Goal: Information Seeking & Learning: Check status

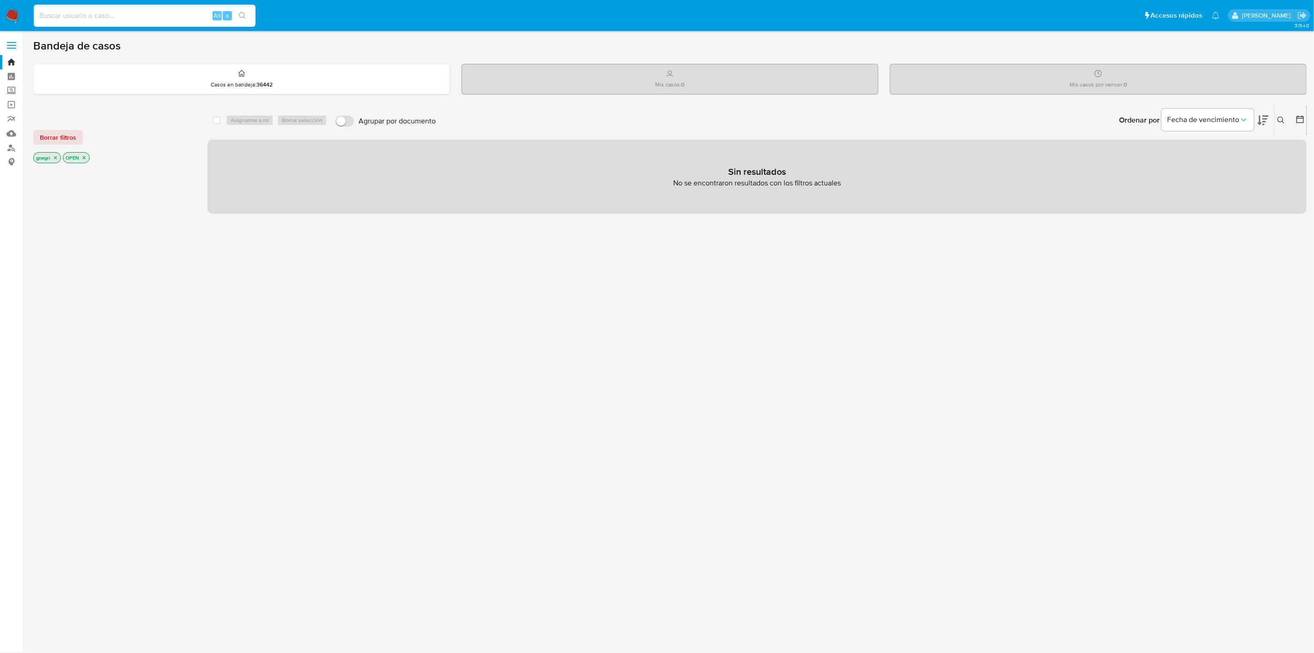
type input "1022093502"
click at [92, 11] on input "1022093502" at bounding box center [145, 16] width 222 height 12
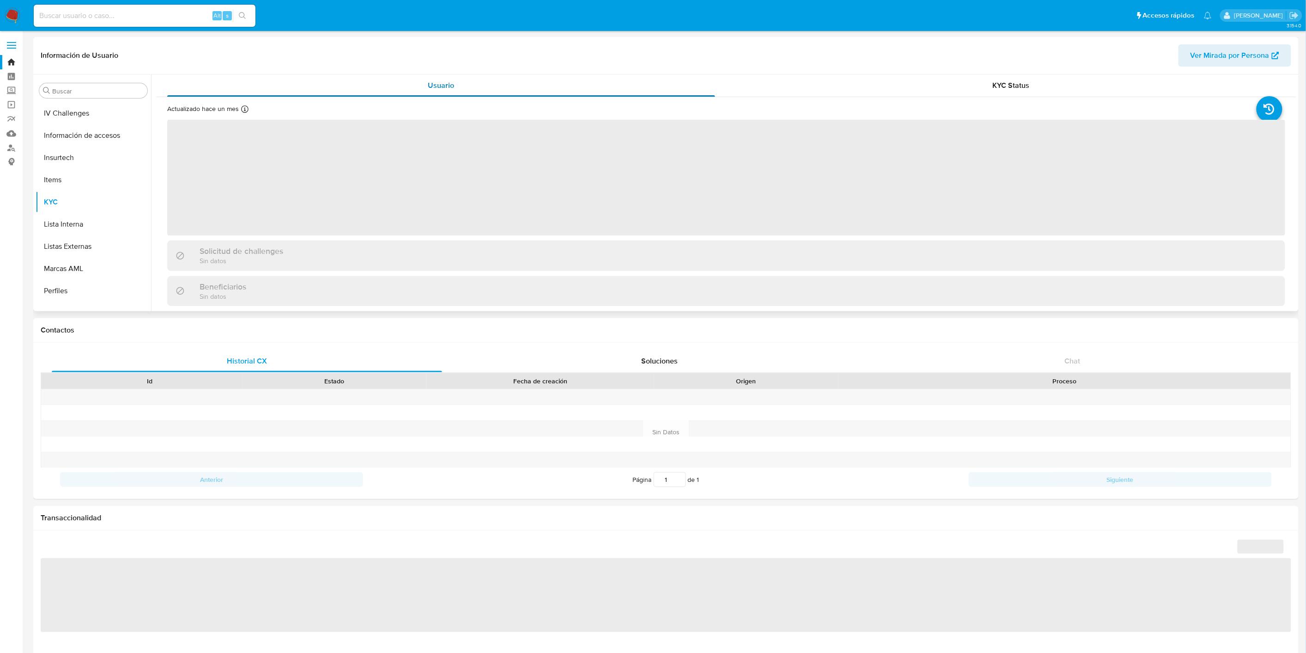
scroll to position [412, 0]
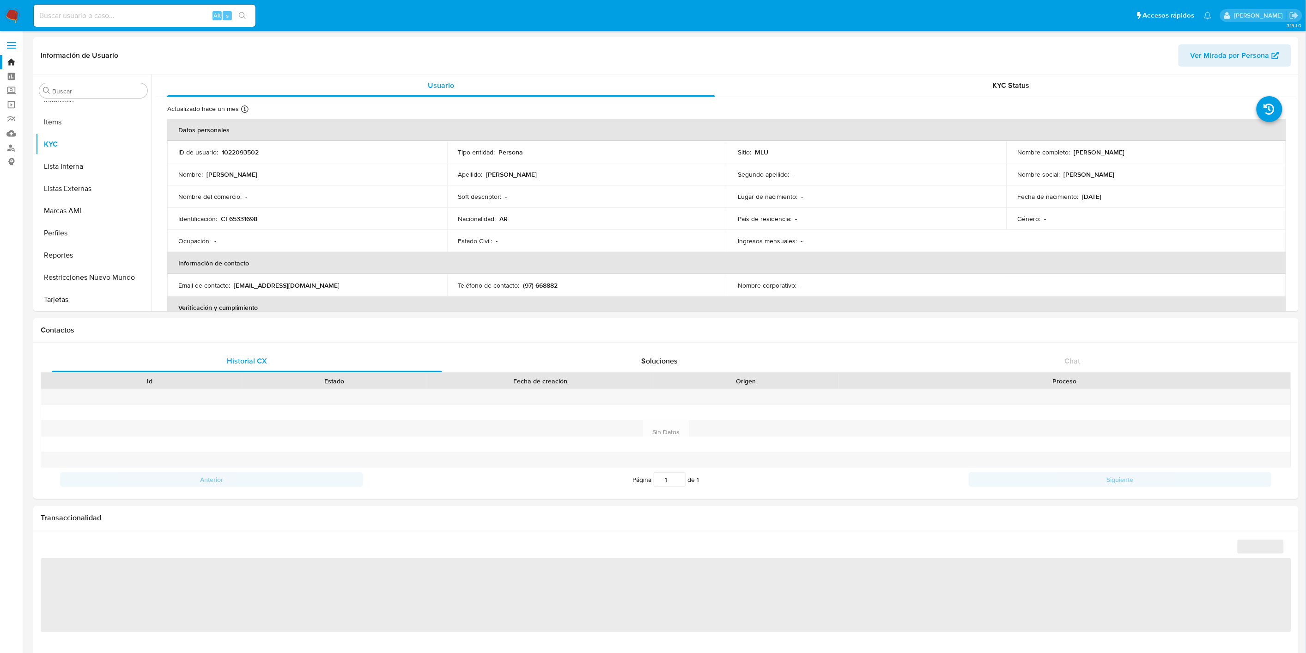
select select "10"
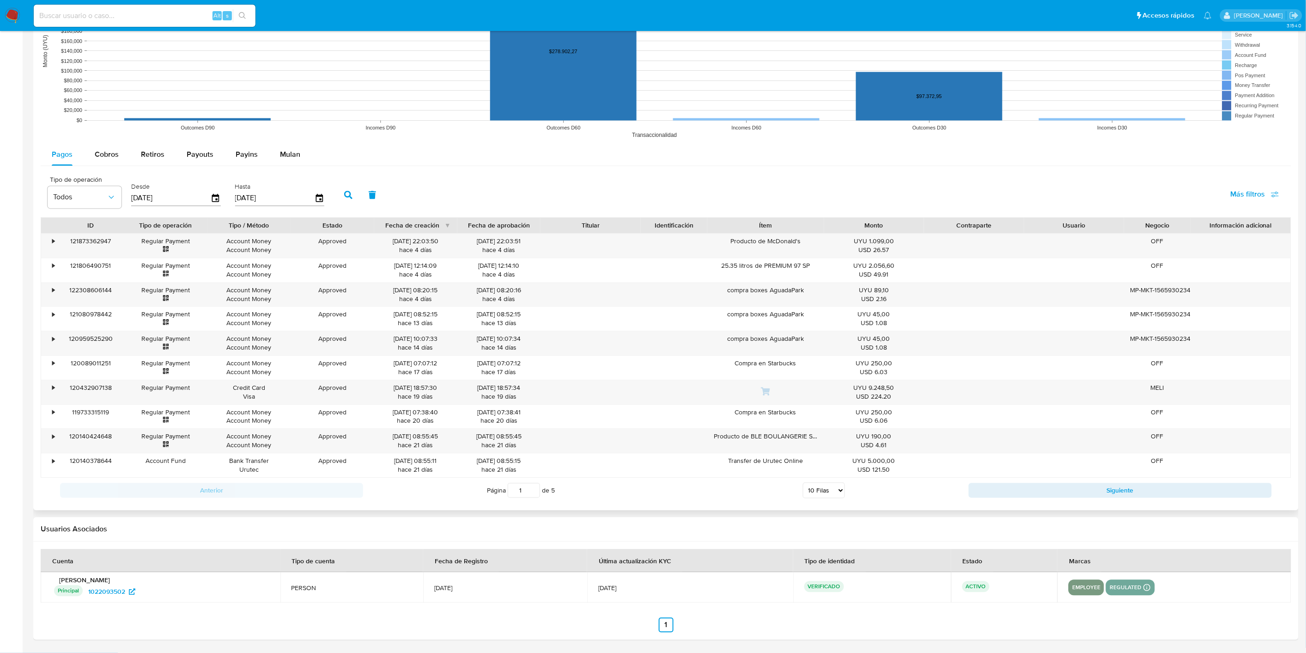
scroll to position [490, 0]
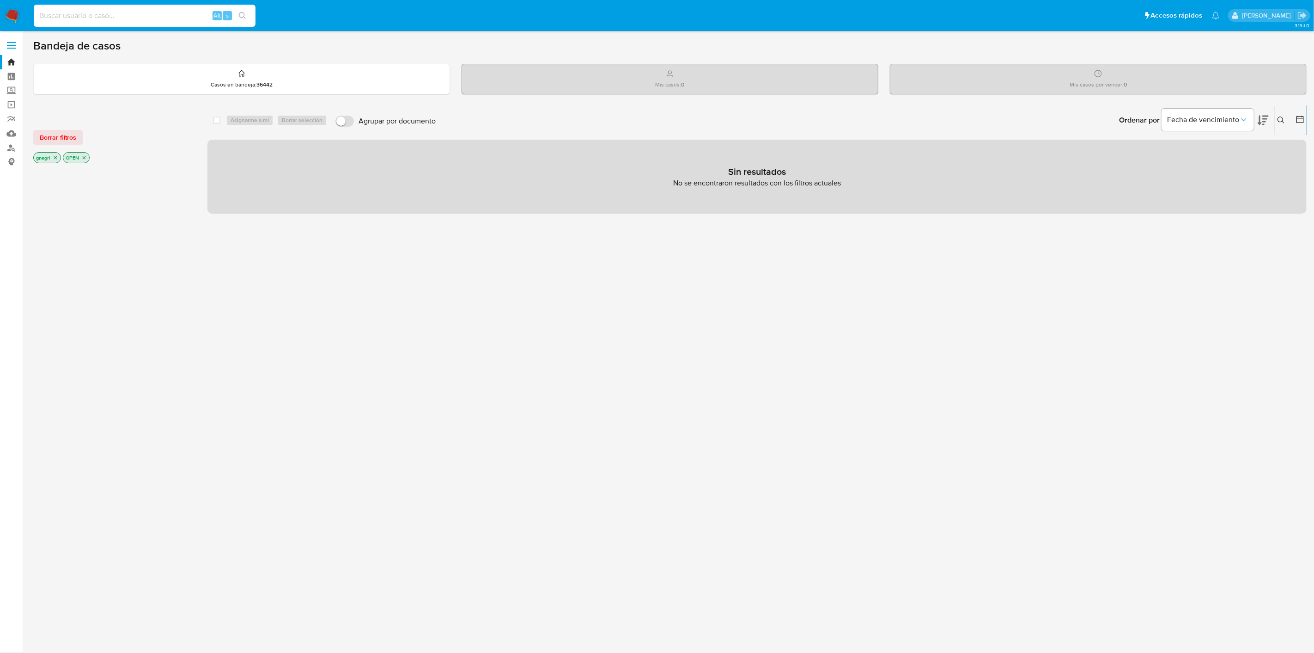
click at [184, 19] on input at bounding box center [145, 16] width 222 height 12
paste input "1414220640"
type input "1414220640"
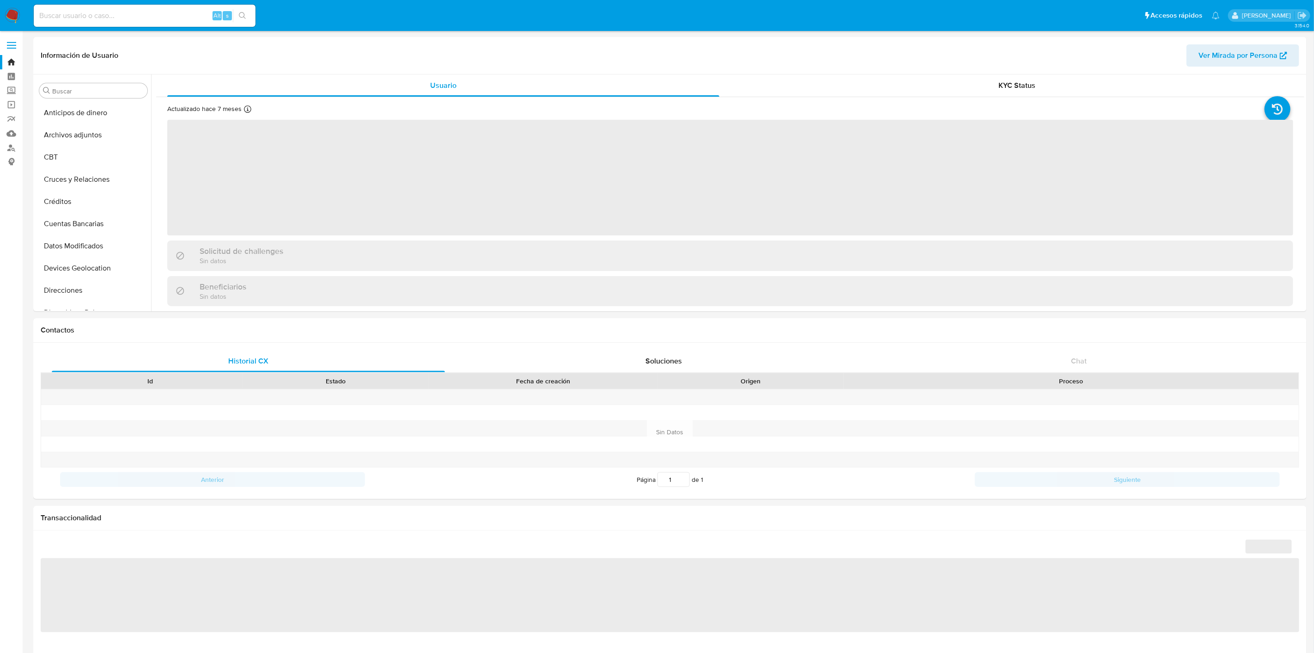
select select "10"
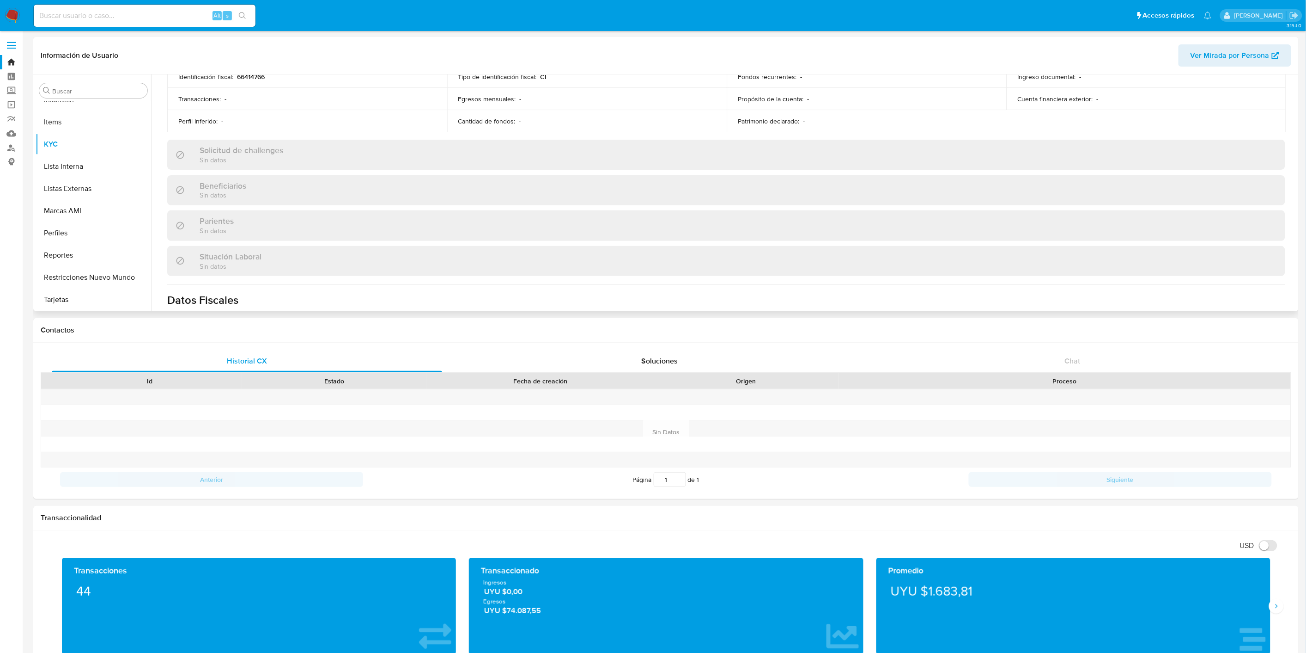
scroll to position [446, 0]
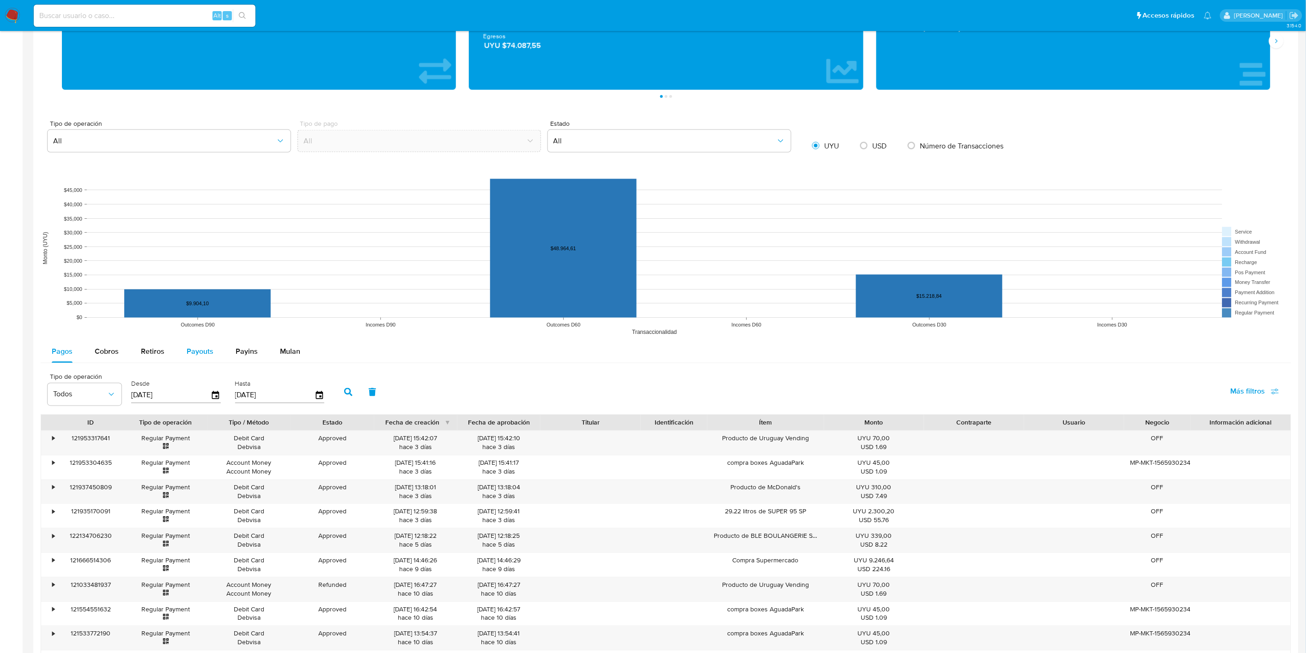
click at [192, 350] on span "Payouts" at bounding box center [200, 351] width 27 height 11
select select "10"
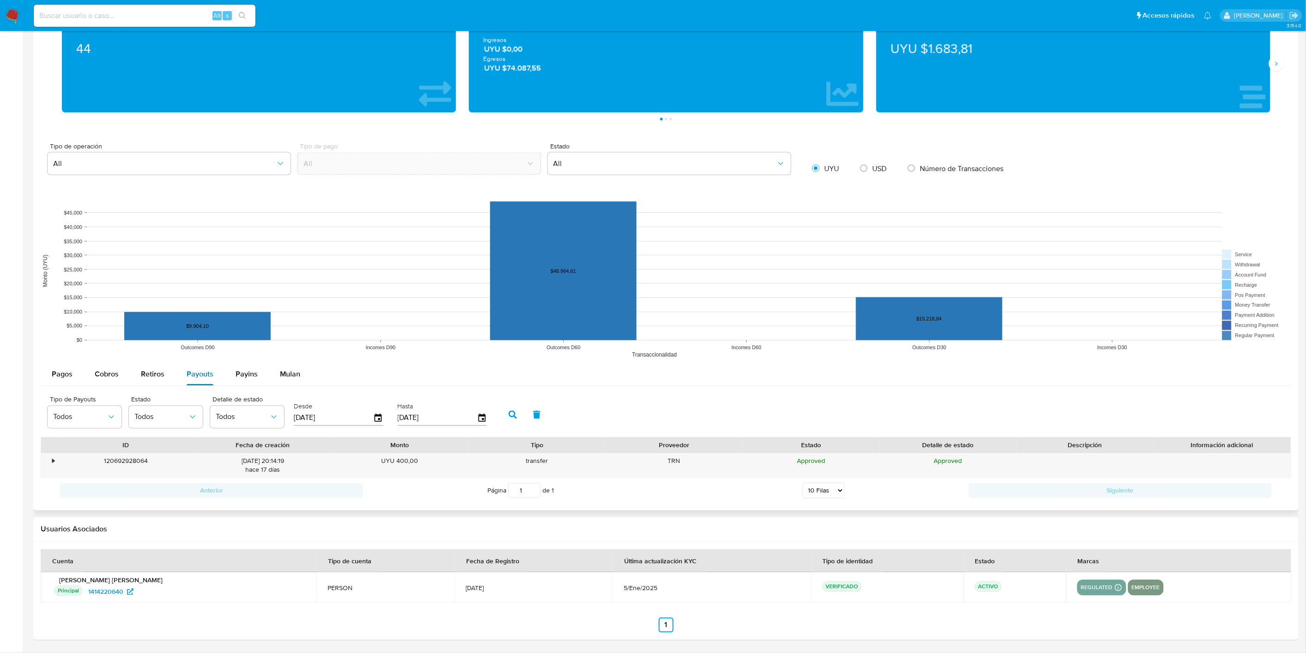
scroll to position [543, 0]
click at [48, 462] on div "•" at bounding box center [49, 465] width 16 height 24
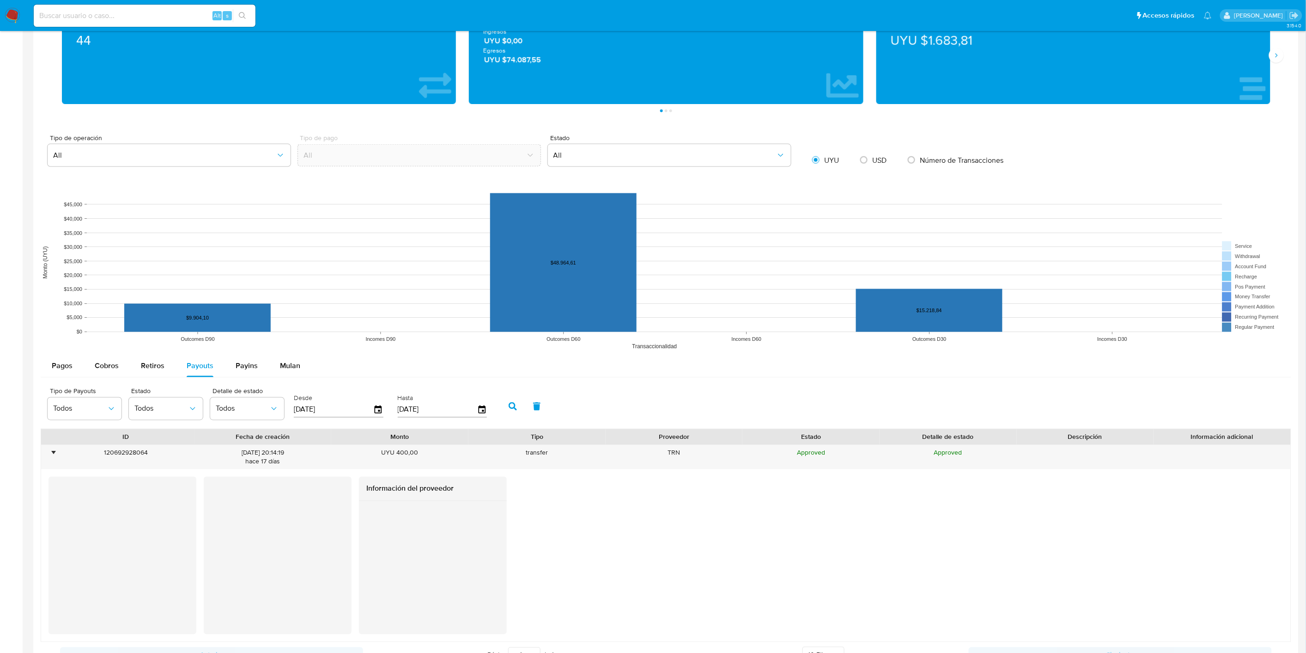
scroll to position [714, 0]
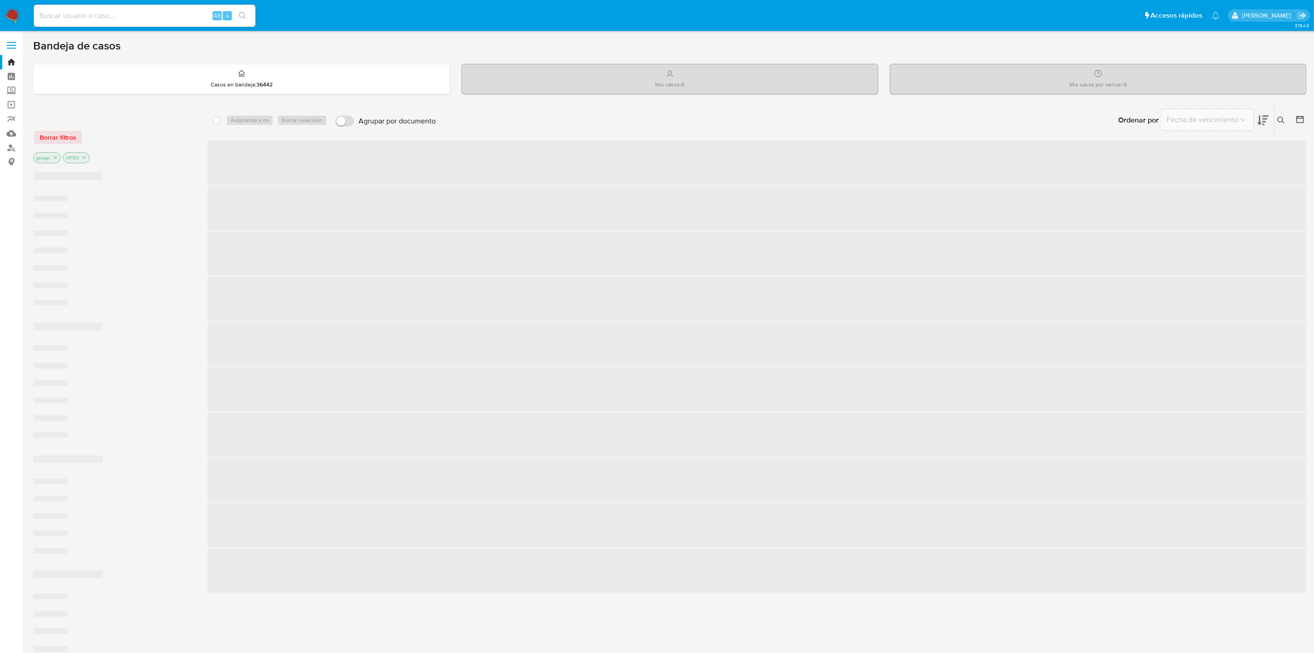
click at [163, 22] on div "Alt s" at bounding box center [145, 16] width 222 height 22
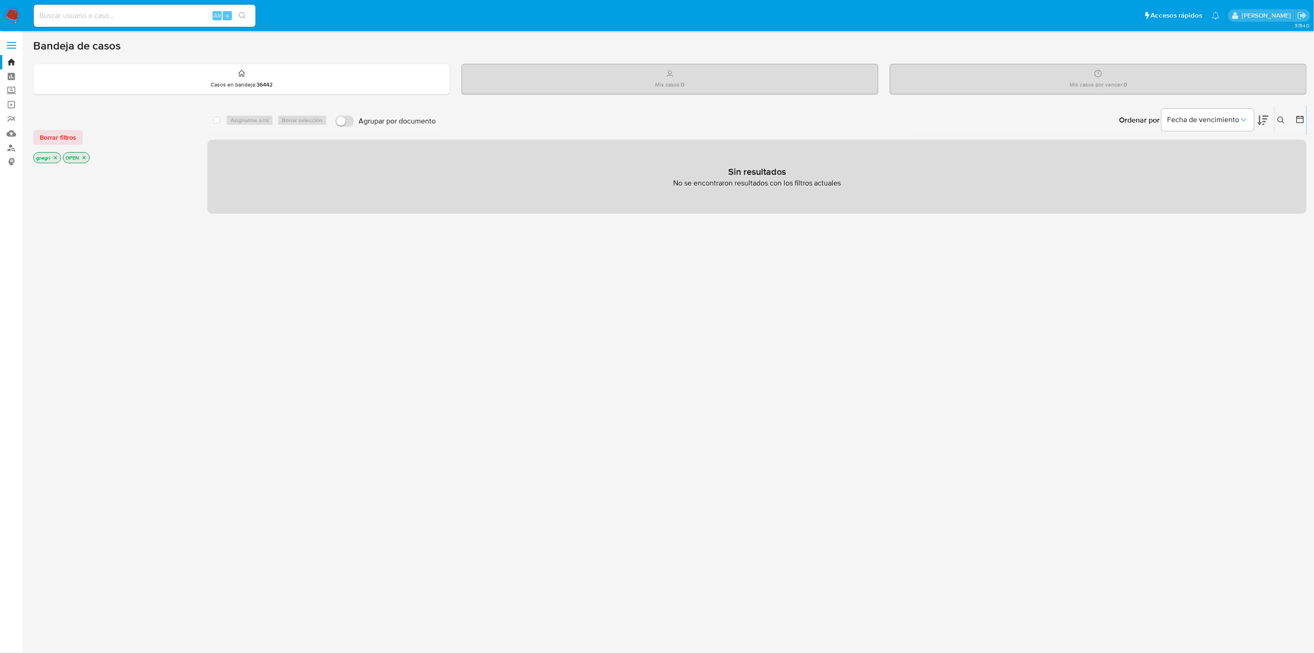
click at [169, 16] on input at bounding box center [145, 16] width 222 height 12
paste input "98528982"
type input "98528982"
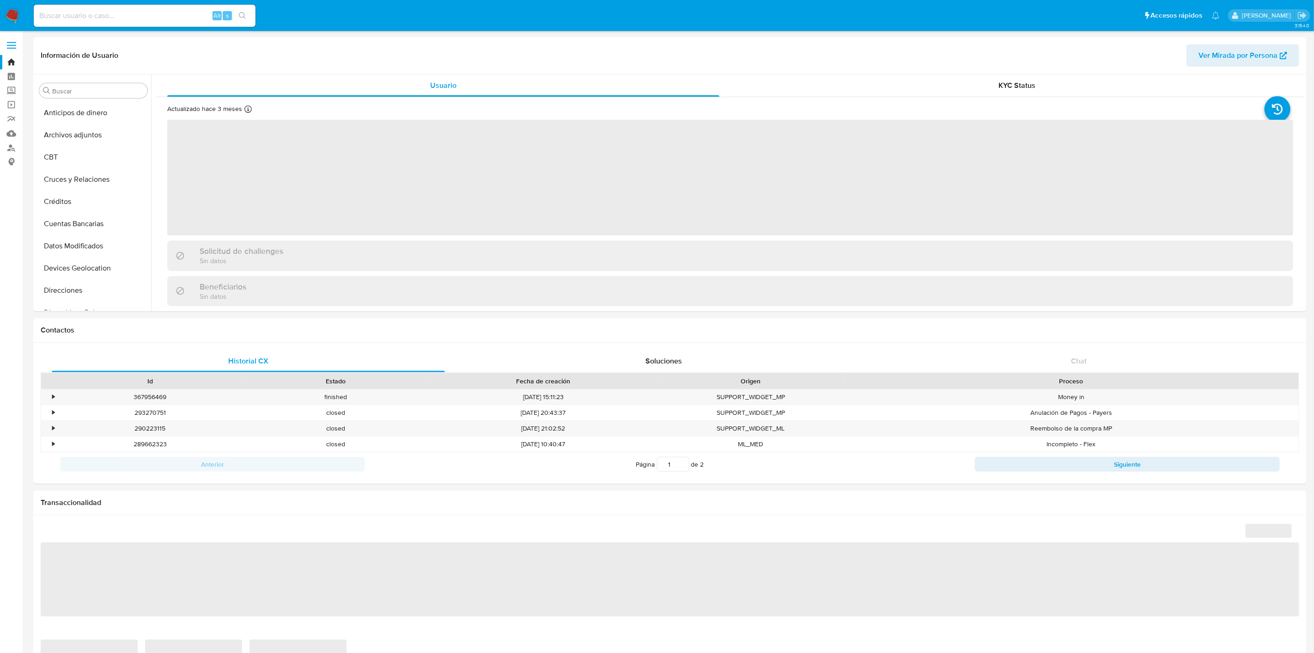
select select "10"
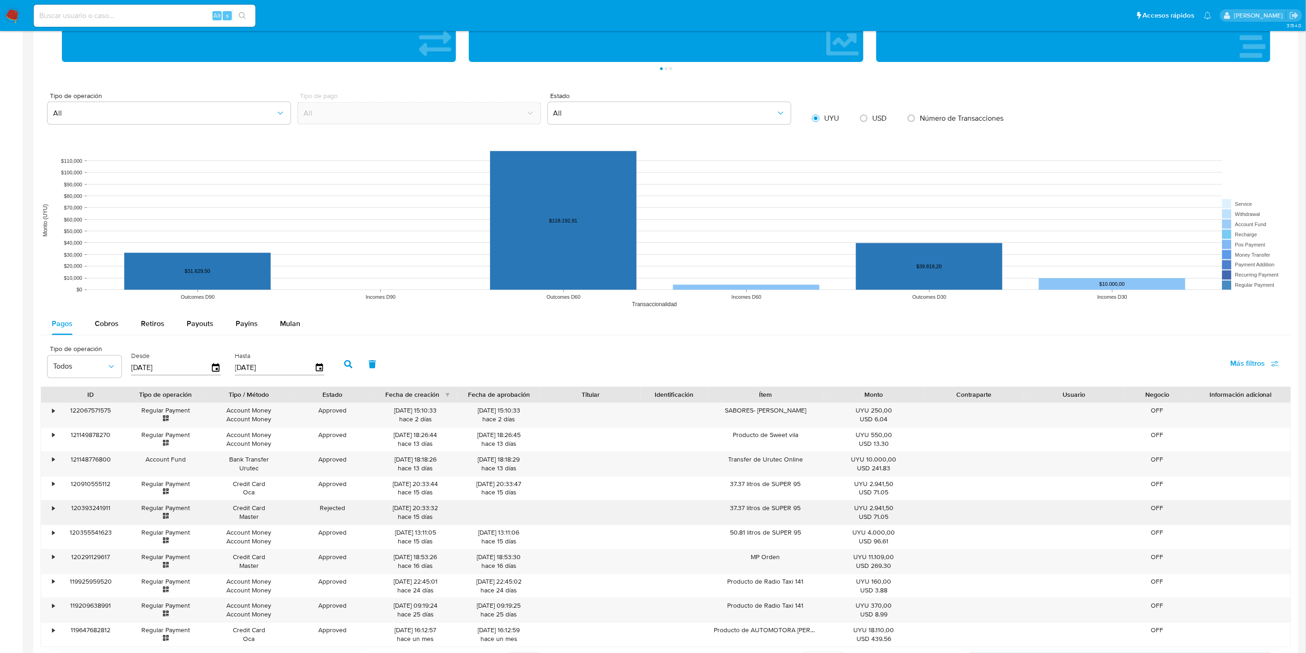
scroll to position [667, 0]
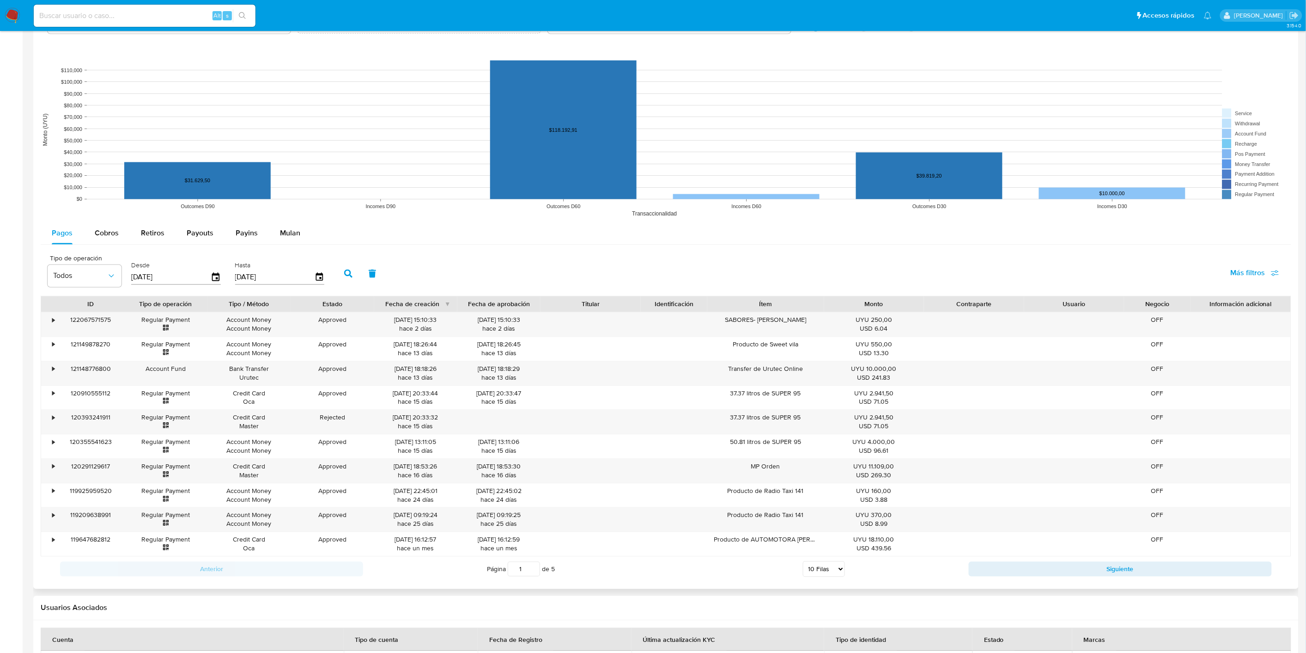
click at [190, 220] on rect at bounding box center [666, 129] width 1251 height 185
click at [193, 234] on span "Payouts" at bounding box center [200, 233] width 27 height 11
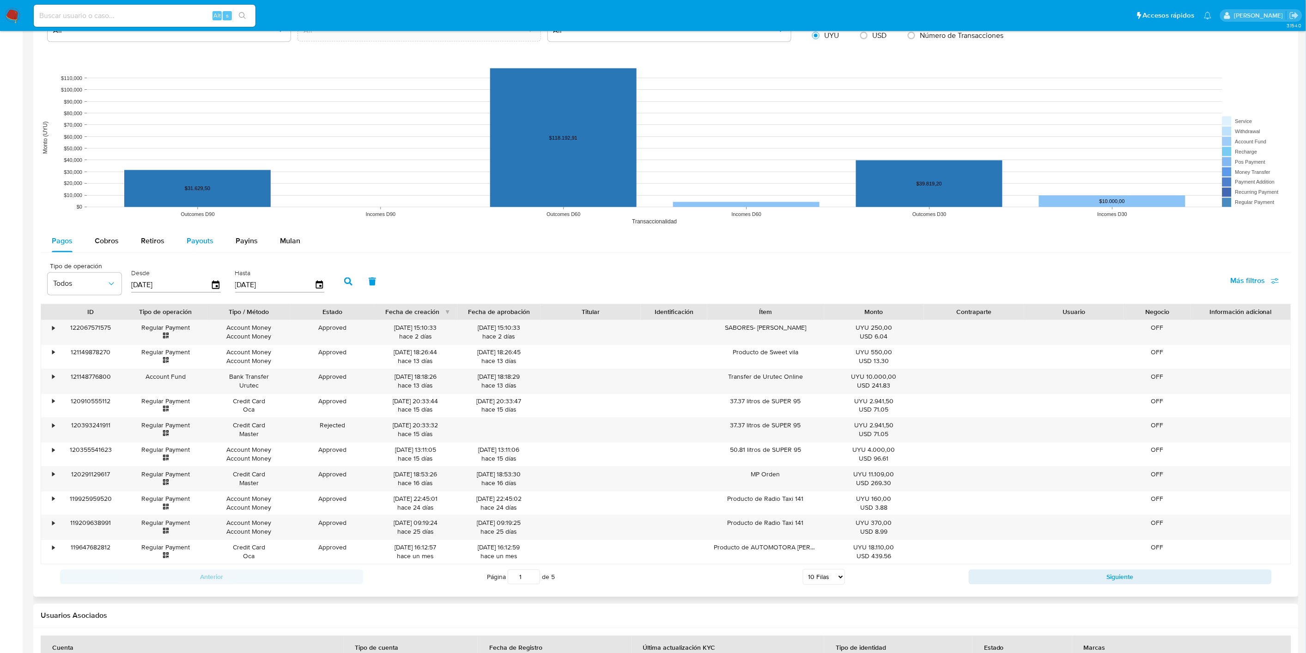
select select "10"
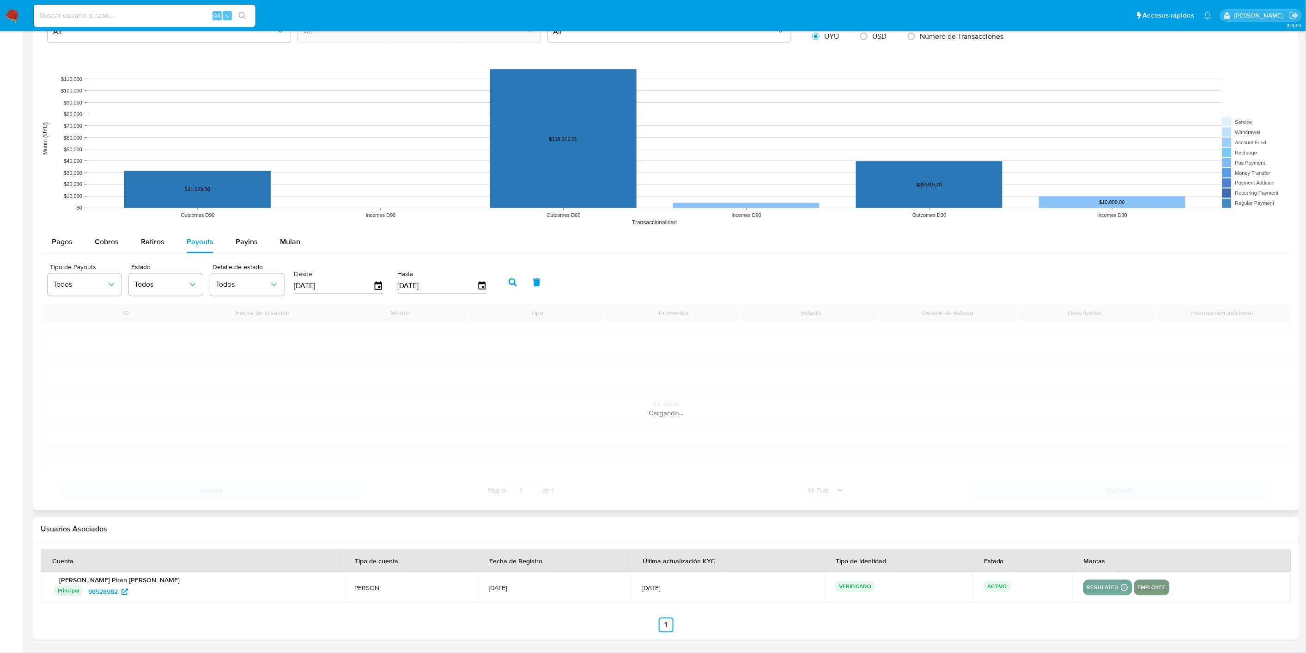
scroll to position [600, 0]
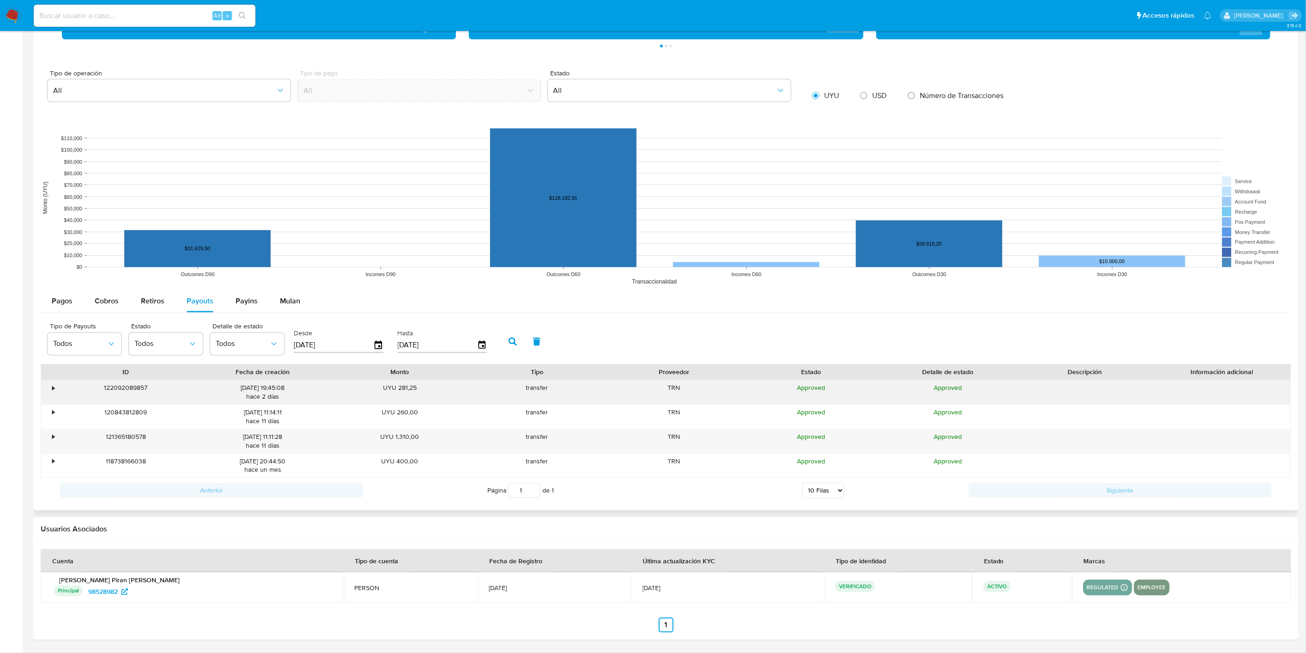
click at [43, 389] on div "•" at bounding box center [49, 392] width 16 height 24
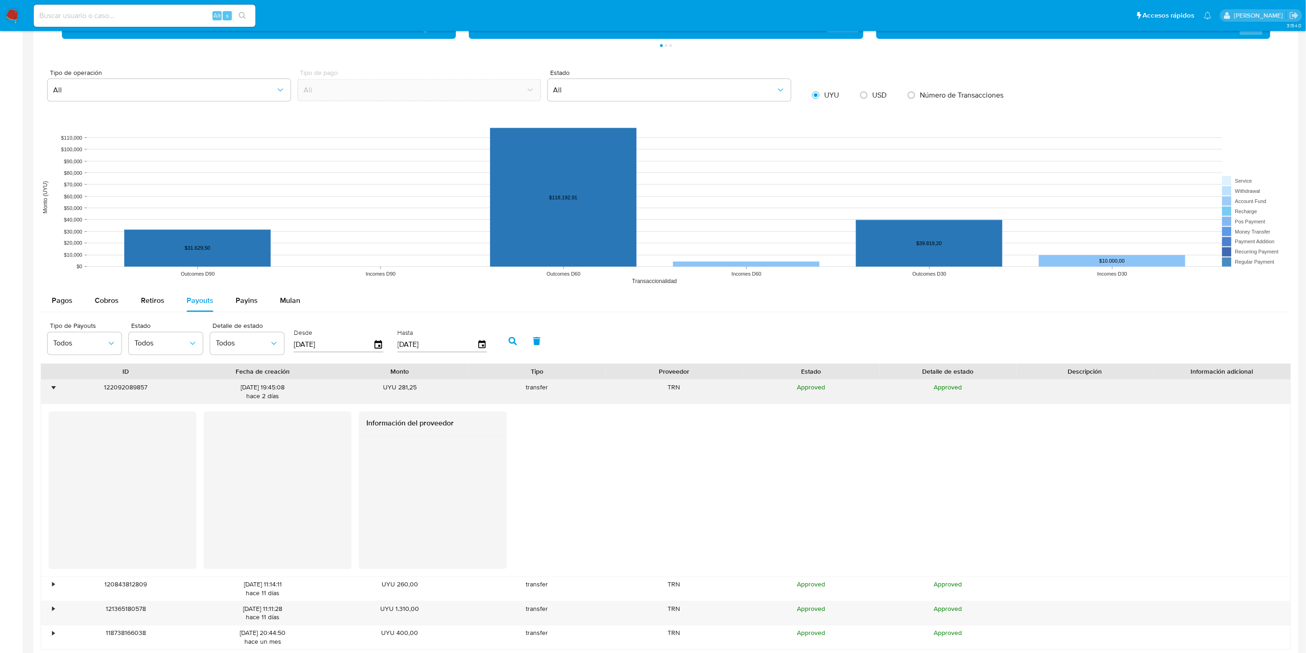
click at [43, 389] on div "•" at bounding box center [49, 392] width 16 height 24
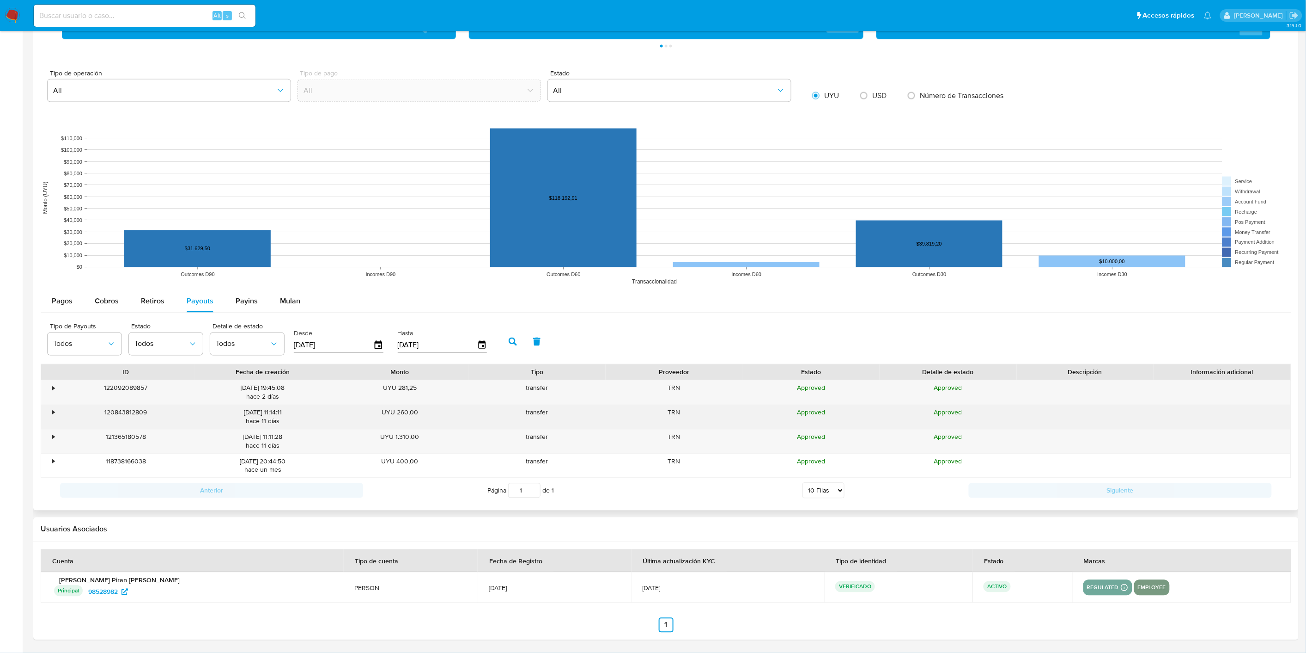
click at [47, 411] on div "•" at bounding box center [49, 417] width 16 height 24
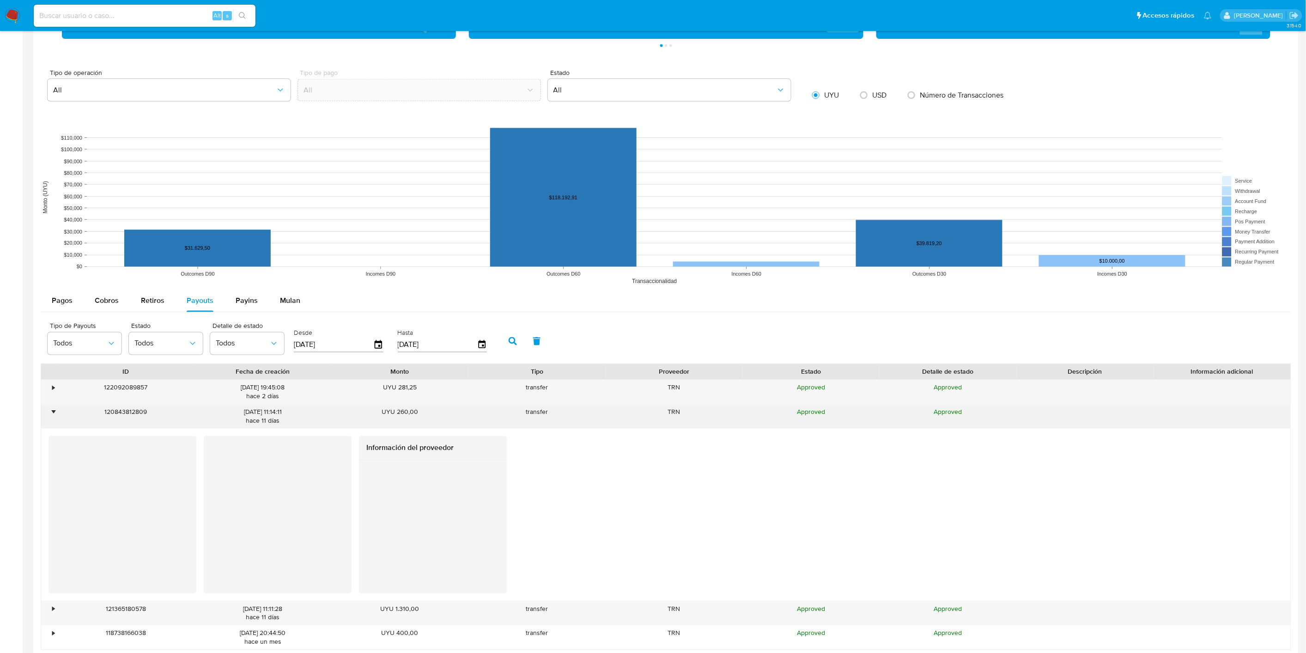
click at [47, 411] on div "•" at bounding box center [49, 416] width 16 height 24
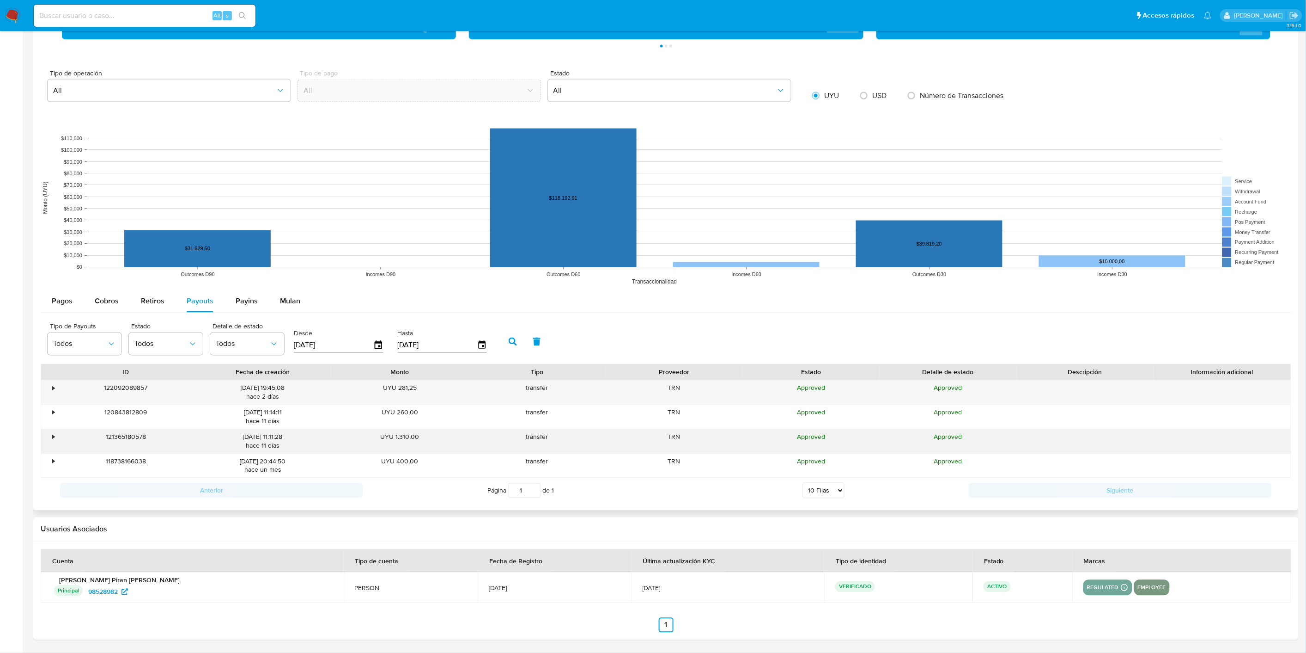
click at [52, 435] on div "•" at bounding box center [53, 437] width 2 height 9
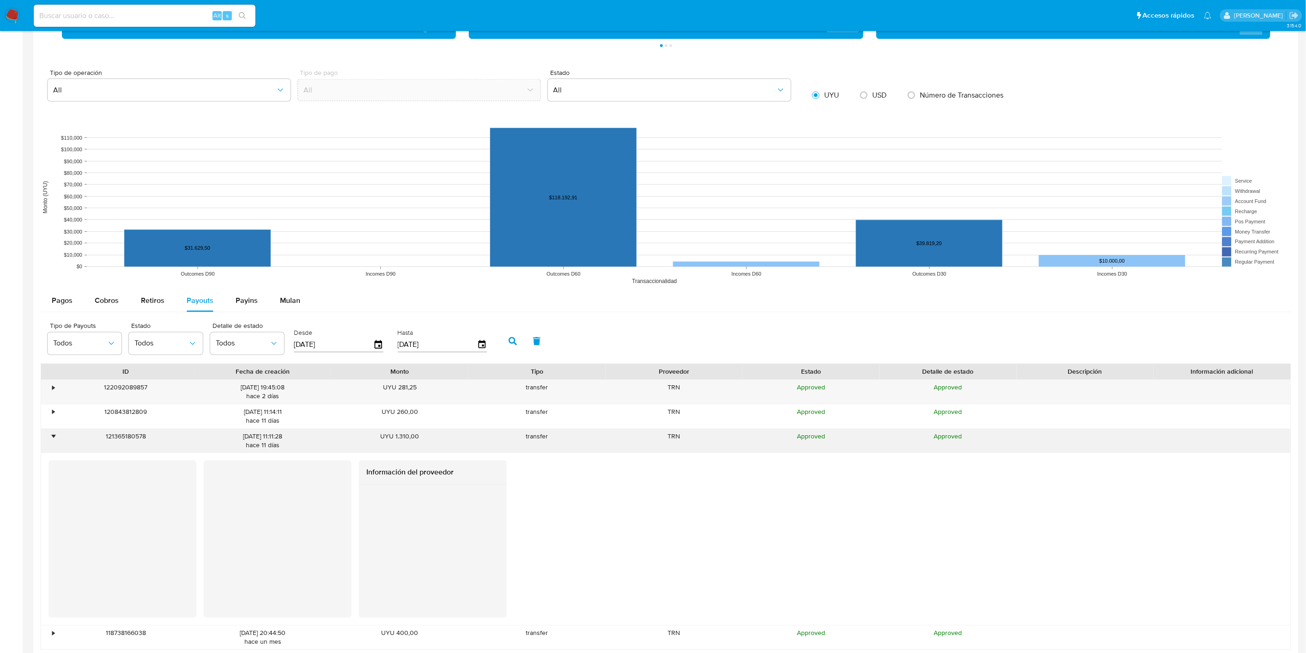
click at [52, 435] on div "•" at bounding box center [53, 436] width 2 height 9
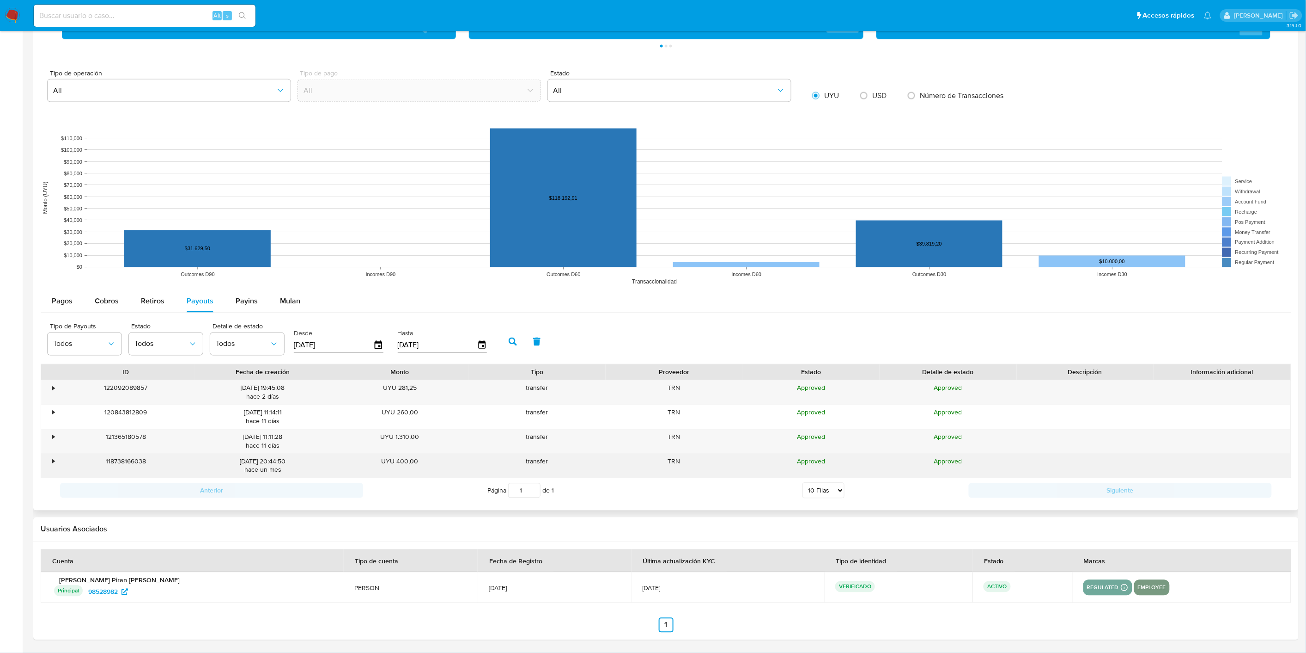
click at [54, 468] on div "•" at bounding box center [49, 466] width 16 height 24
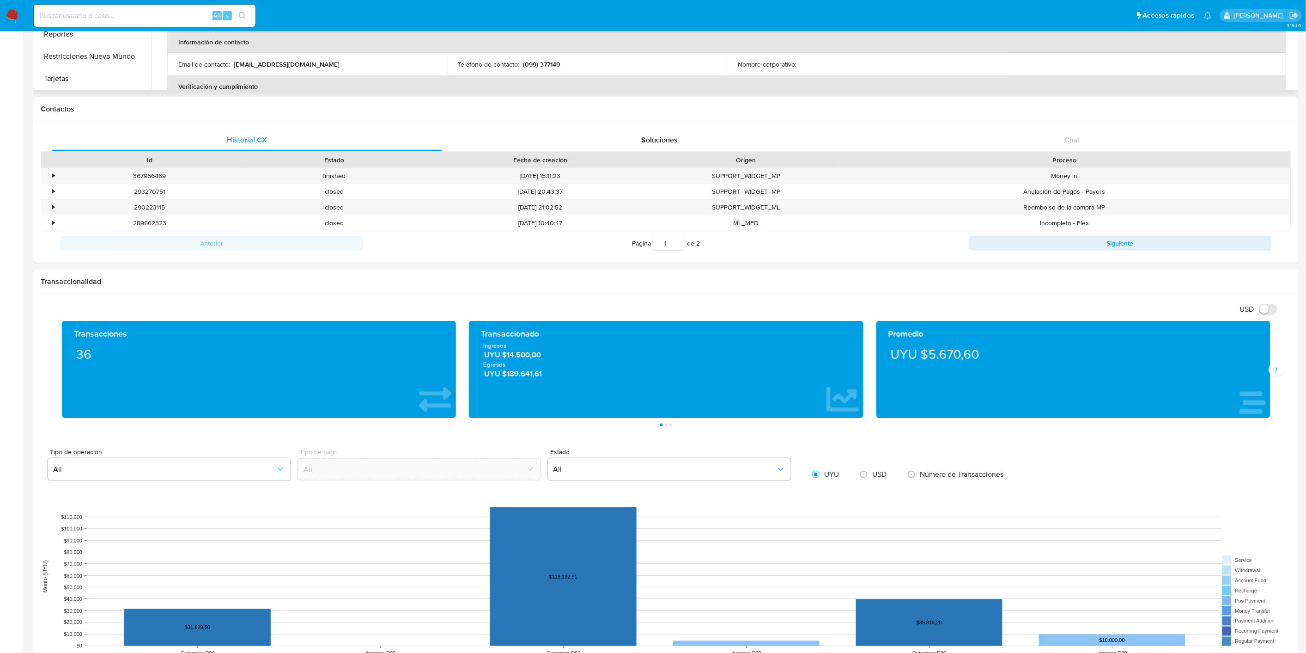
scroll to position [0, 0]
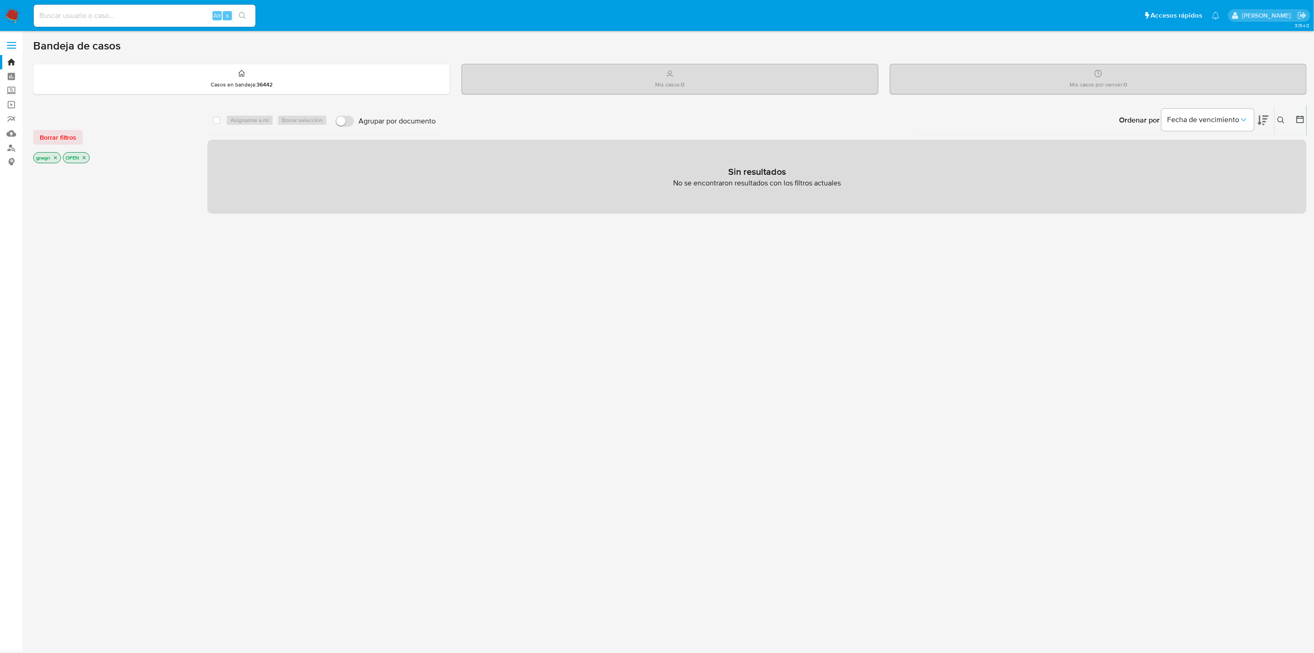
click at [178, 13] on input at bounding box center [145, 16] width 222 height 12
paste input "1101253477"
type input "1101253477"
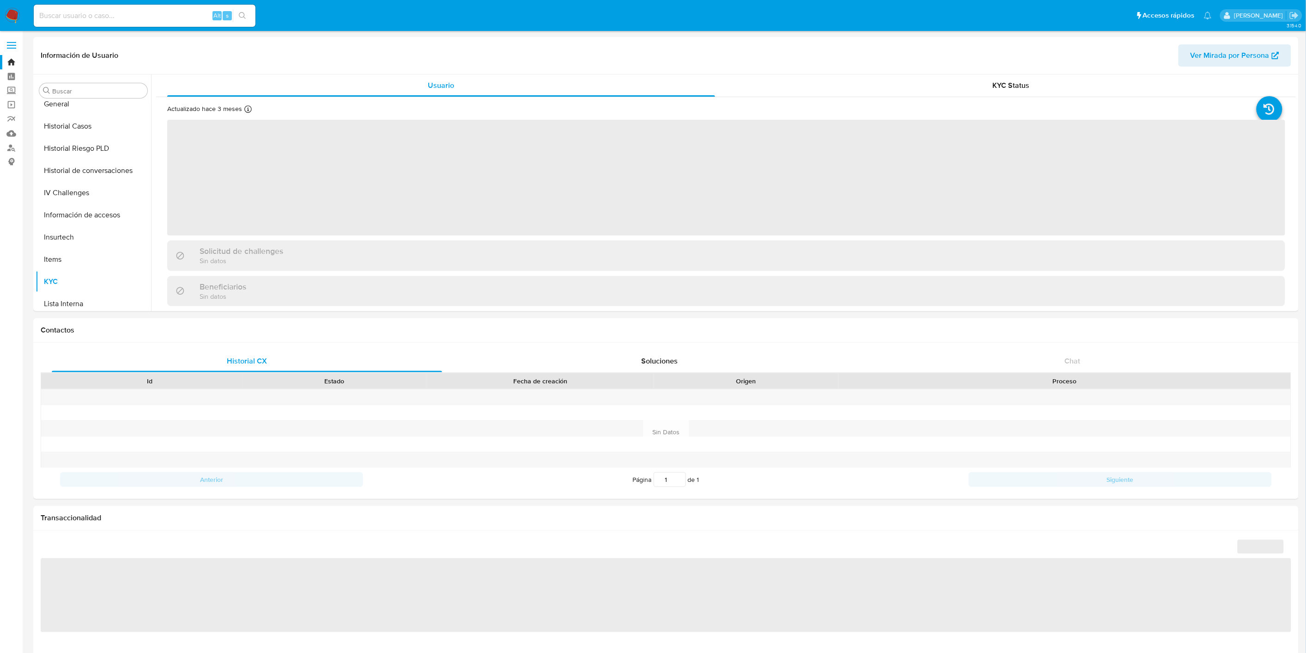
scroll to position [412, 0]
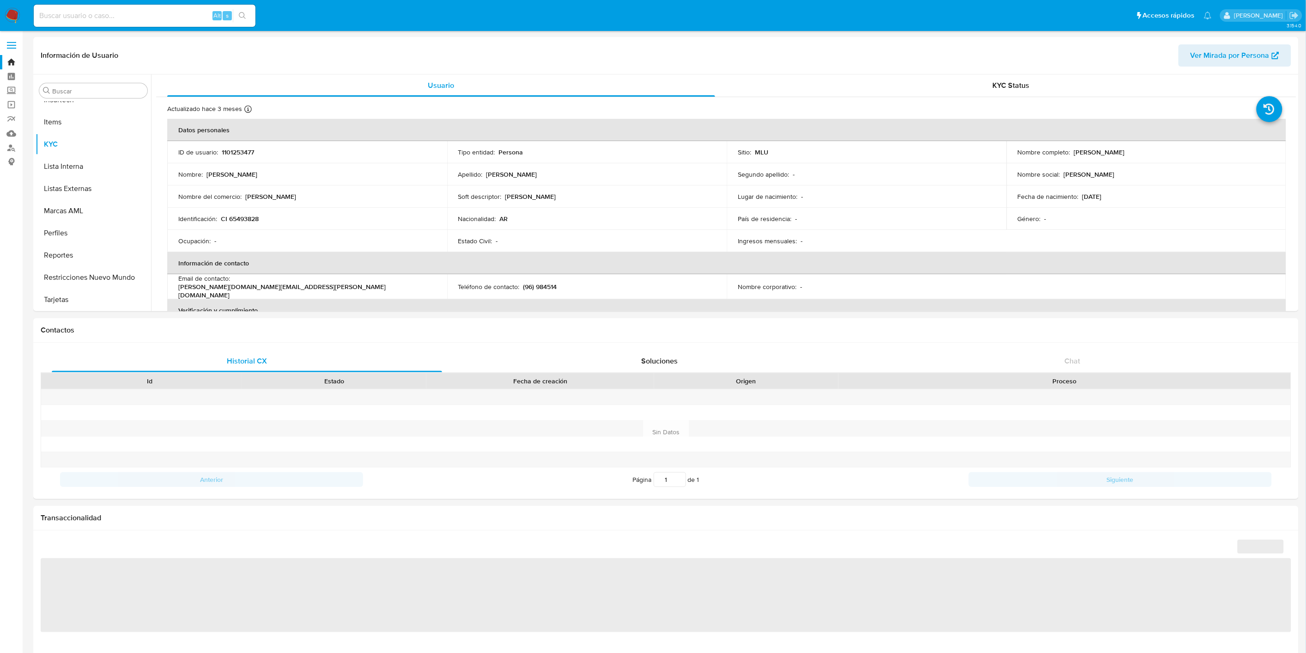
select select "10"
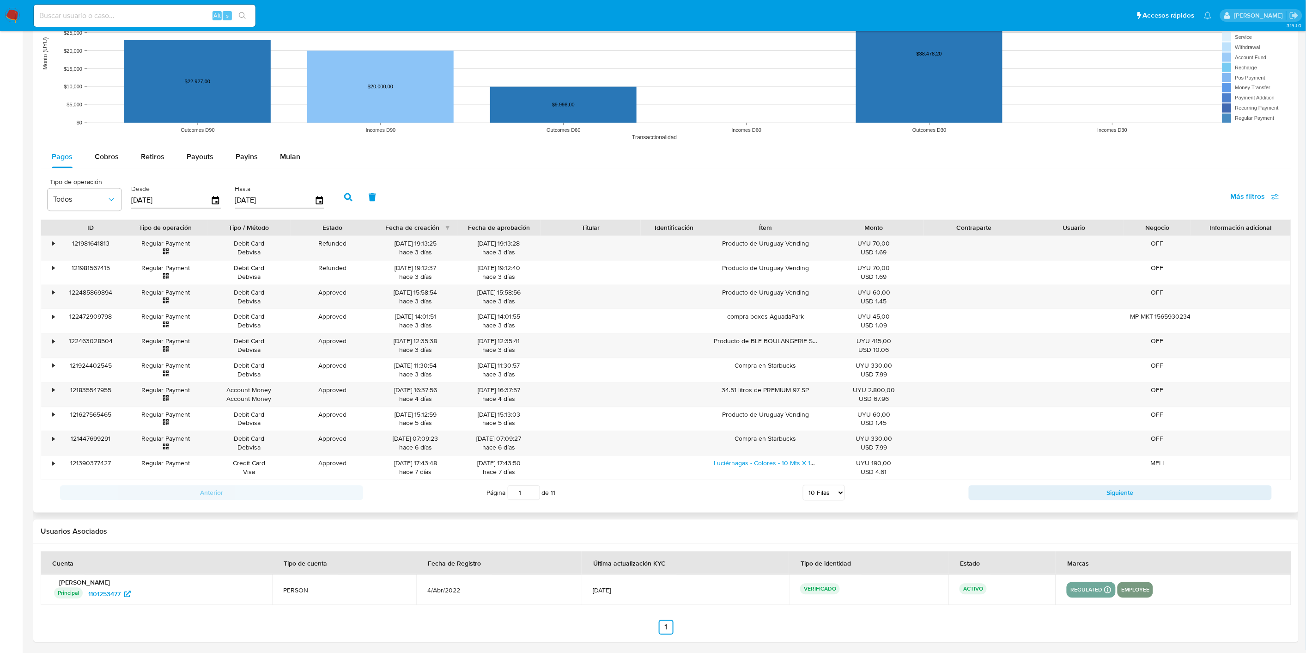
scroll to position [763, 0]
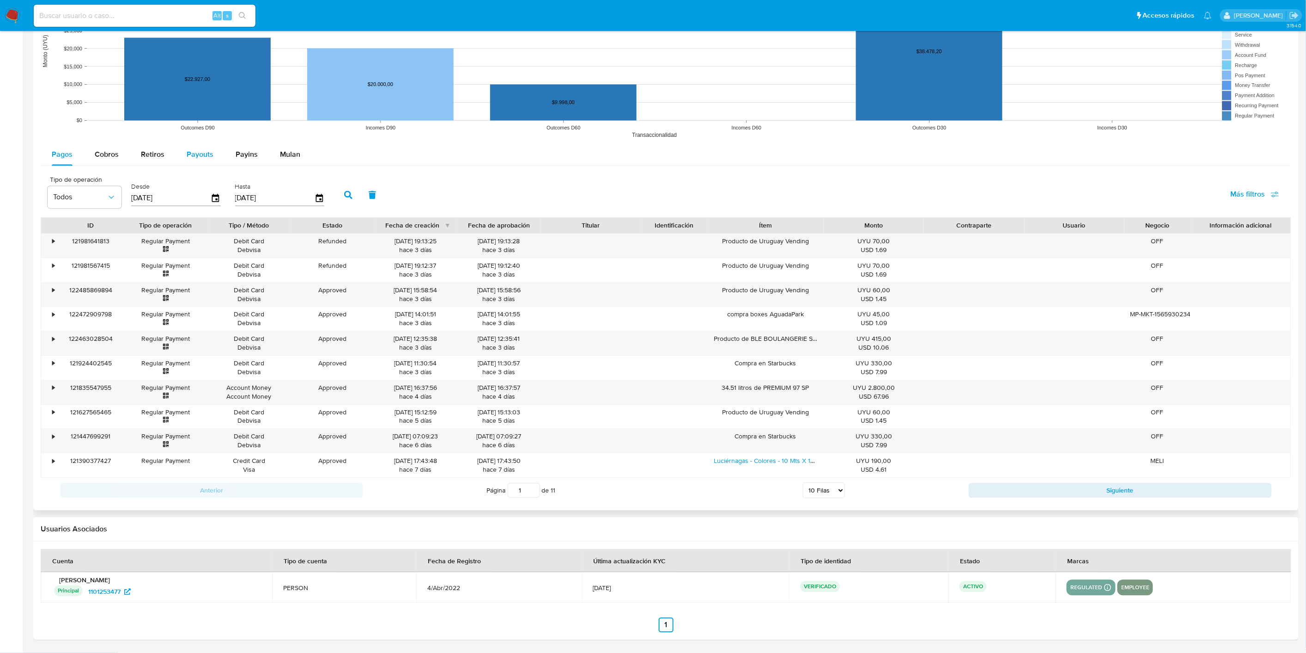
click at [201, 163] on div "Payouts" at bounding box center [200, 155] width 27 height 22
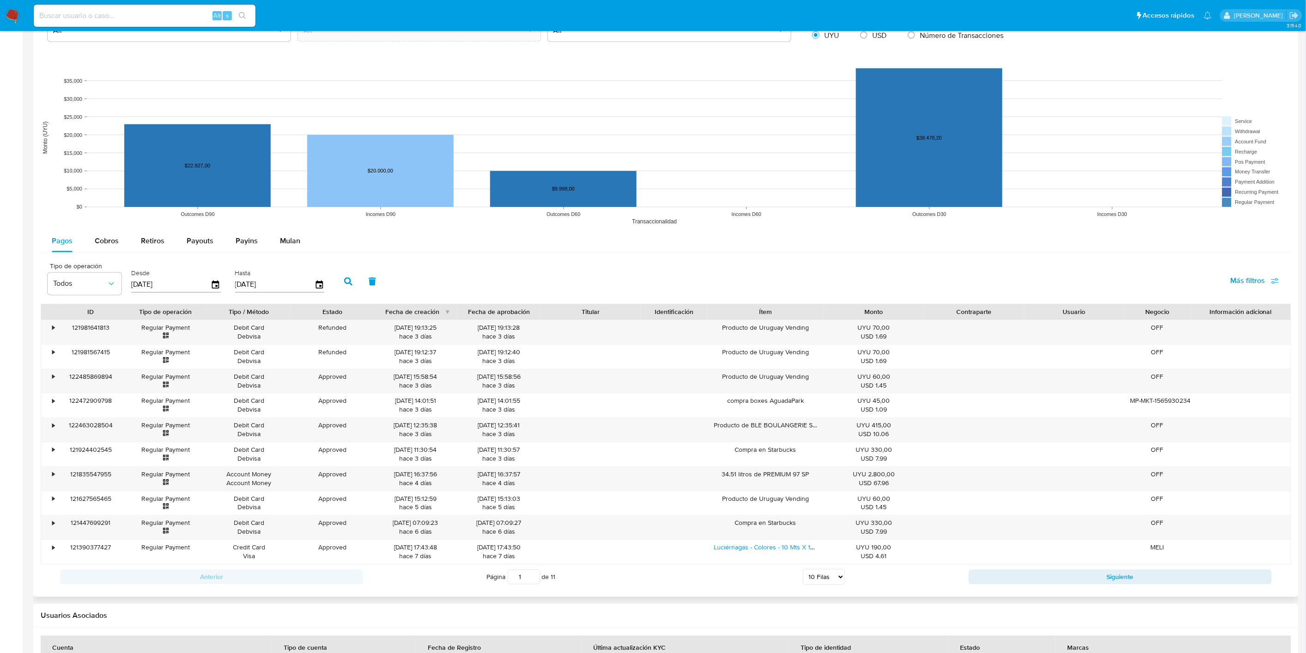
select select "10"
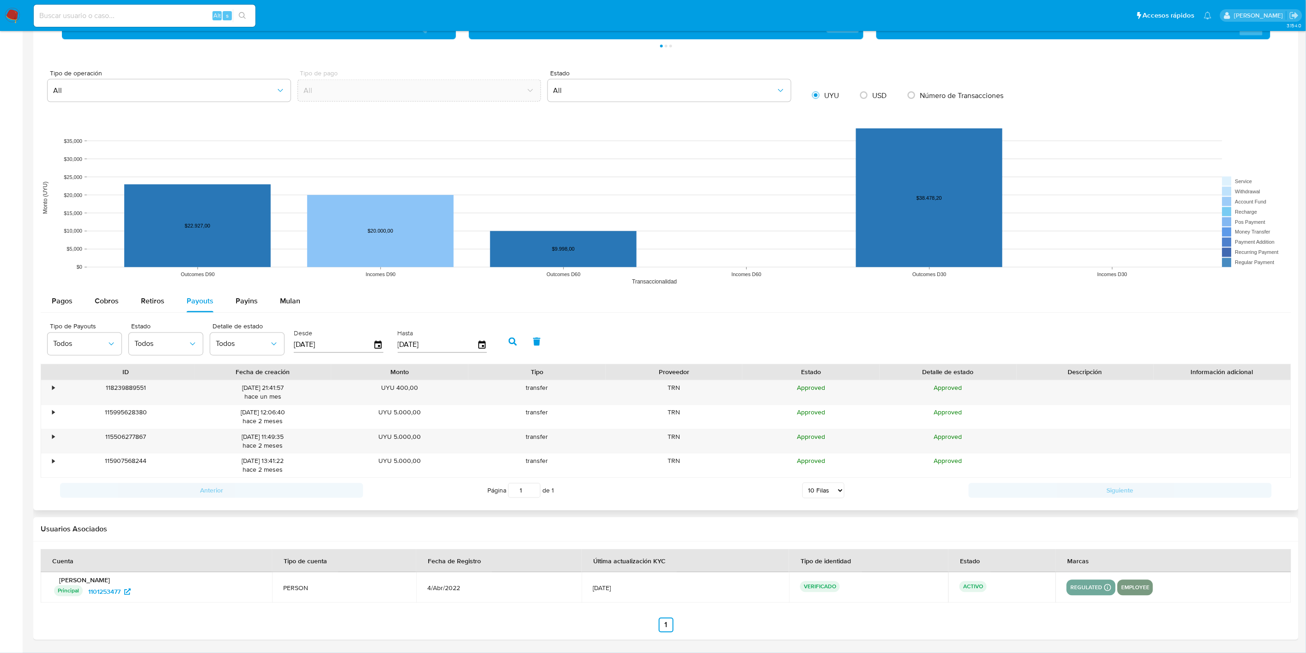
scroll to position [616, 0]
click at [53, 389] on div "•" at bounding box center [53, 388] width 2 height 9
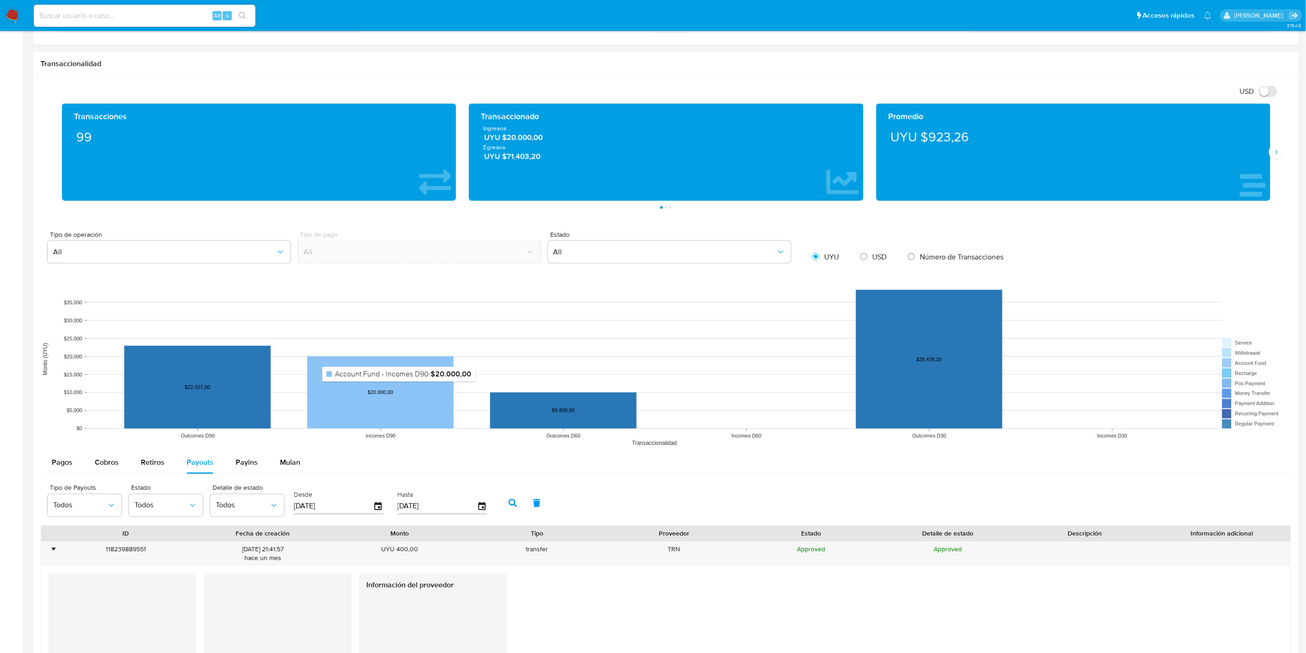
scroll to position [513, 0]
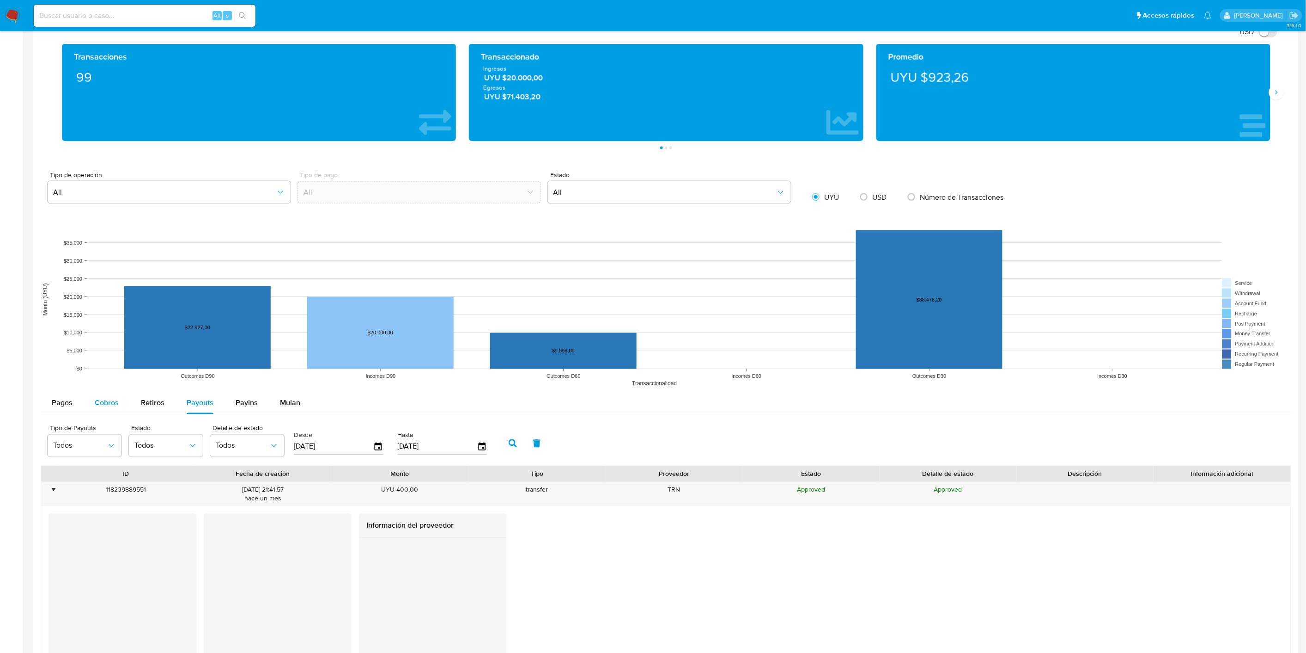
click at [111, 408] on span "Cobros" at bounding box center [107, 402] width 24 height 11
select select "10"
